Goal: Find specific page/section: Find specific page/section

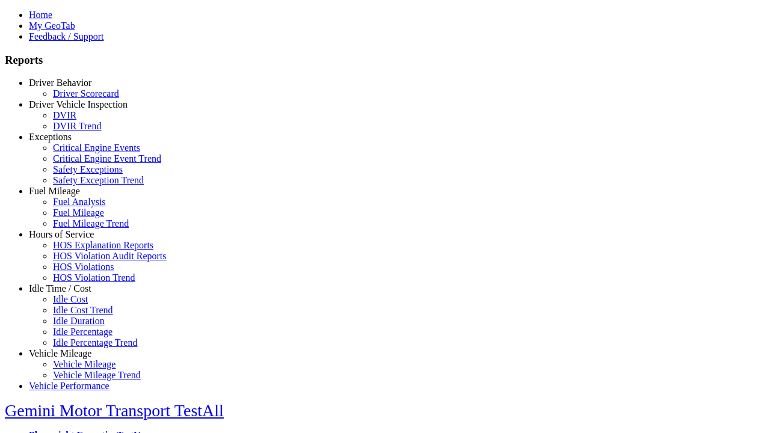
click at [69, 294] on link "Idle Time / Cost" at bounding box center [60, 288] width 63 height 10
click at [78, 304] on link "Idle Cost" at bounding box center [70, 299] width 35 height 10
type input "****"
type input "*"
